Goal: Find contact information: Find contact information

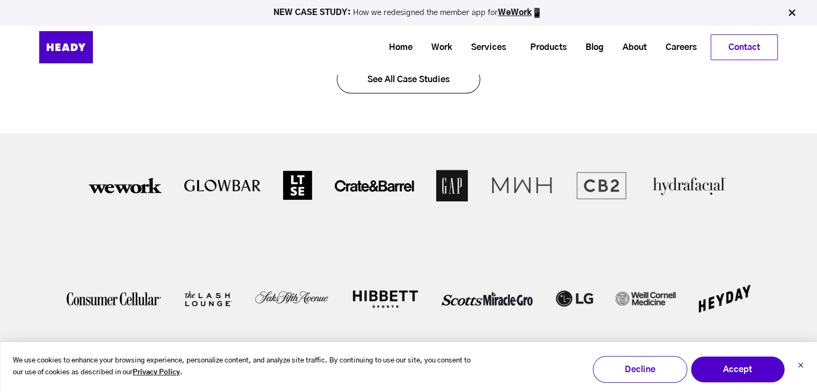
scroll to position [1738, 0]
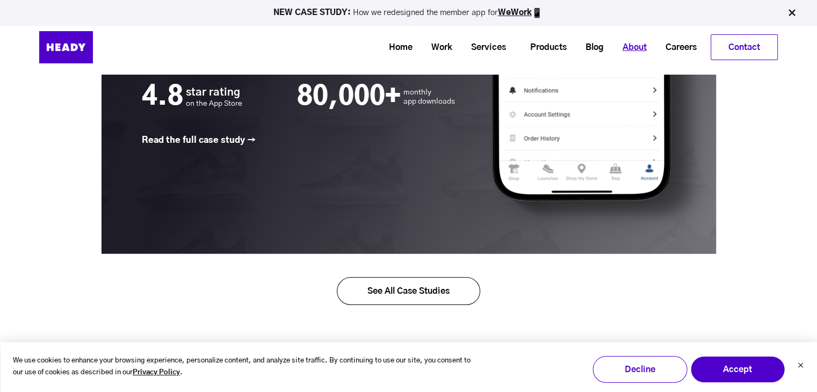
click at [632, 46] on link "About" at bounding box center [630, 48] width 43 height 20
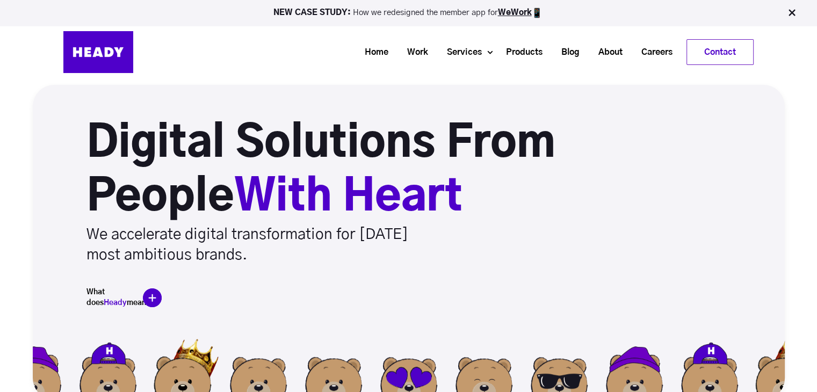
click at [706, 57] on link "Contact" at bounding box center [720, 52] width 66 height 25
